Goal: Check status

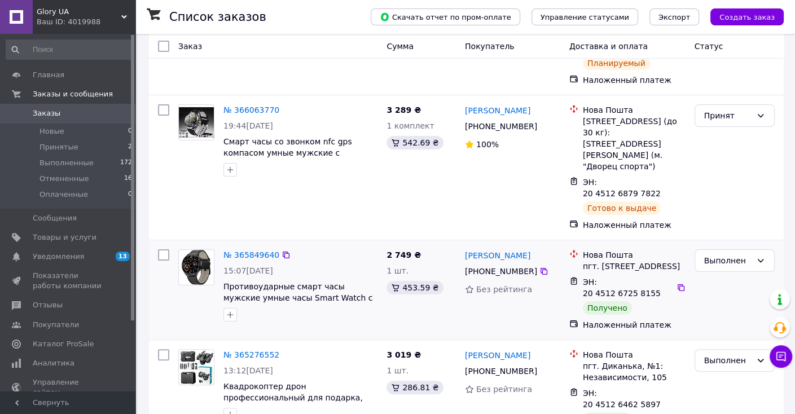
scroll to position [169, 0]
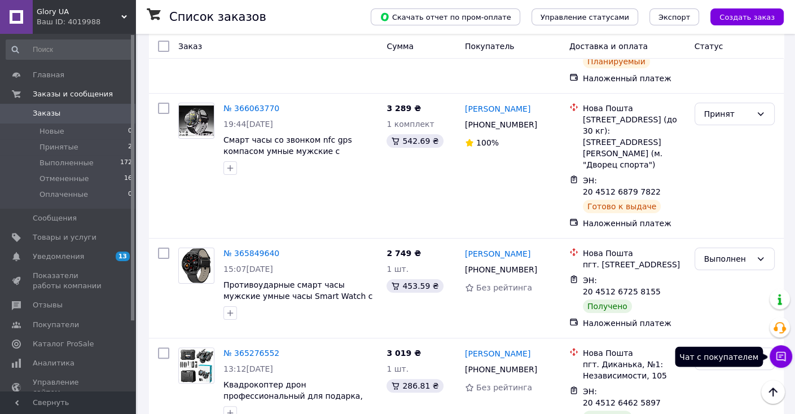
click at [776, 352] on icon at bounding box center [780, 356] width 11 height 11
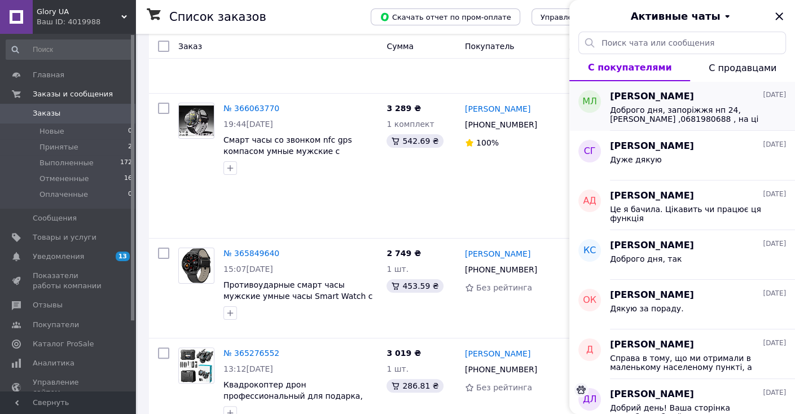
click at [697, 118] on span "Доброго дня, запоріжжя нп 24, [PERSON_NAME] ,0681980688 , на ці дані відправляй…" at bounding box center [690, 115] width 160 height 18
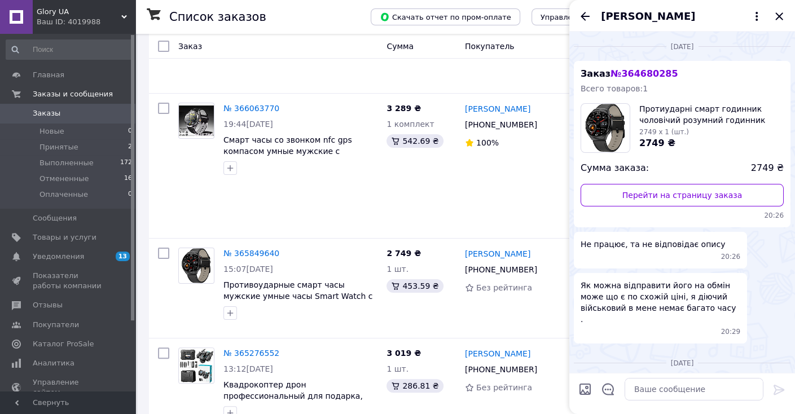
scroll to position [90, 0]
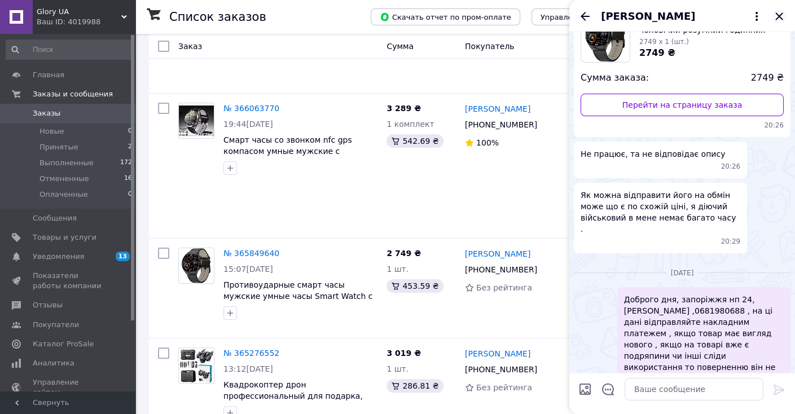
click at [780, 15] on icon "Закрыть" at bounding box center [778, 15] width 7 height 7
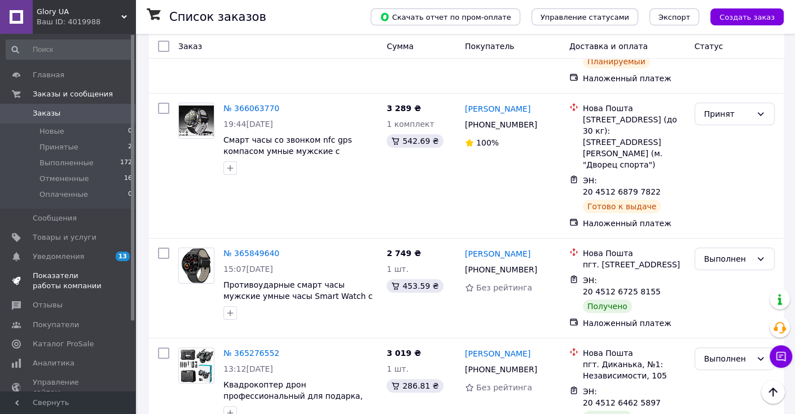
click at [90, 286] on span "Показатели работы компании" at bounding box center [69, 281] width 72 height 20
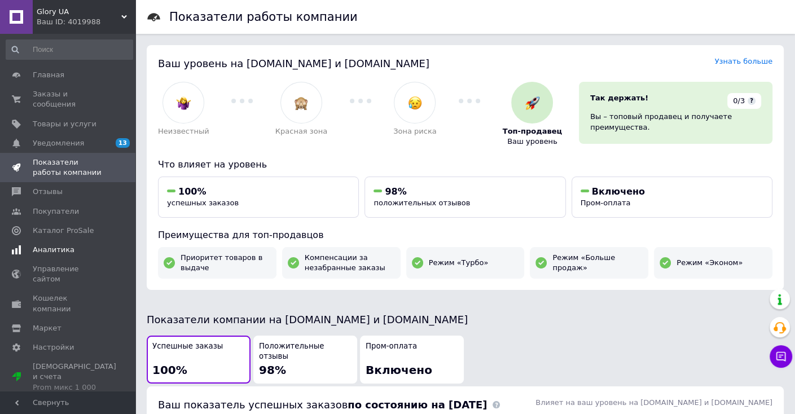
click at [62, 245] on span "Аналитика" at bounding box center [54, 250] width 42 height 10
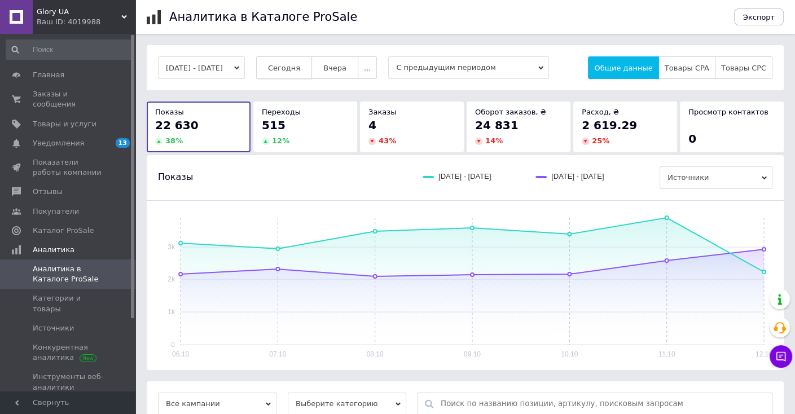
click at [286, 67] on button "Сегодня" at bounding box center [284, 67] width 56 height 23
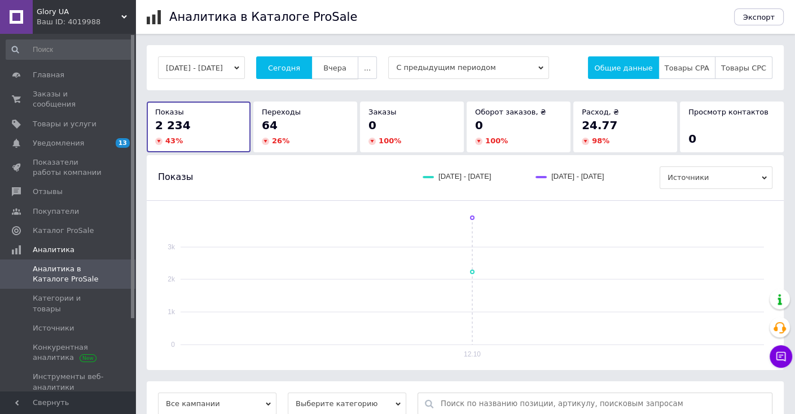
click at [346, 64] on span "Вчера" at bounding box center [334, 68] width 23 height 8
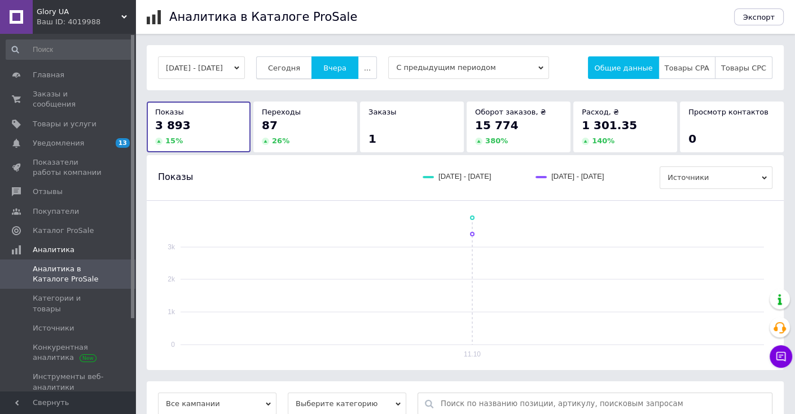
click at [312, 66] on button "Сегодня" at bounding box center [284, 67] width 56 height 23
